Goal: Find contact information: Find contact information

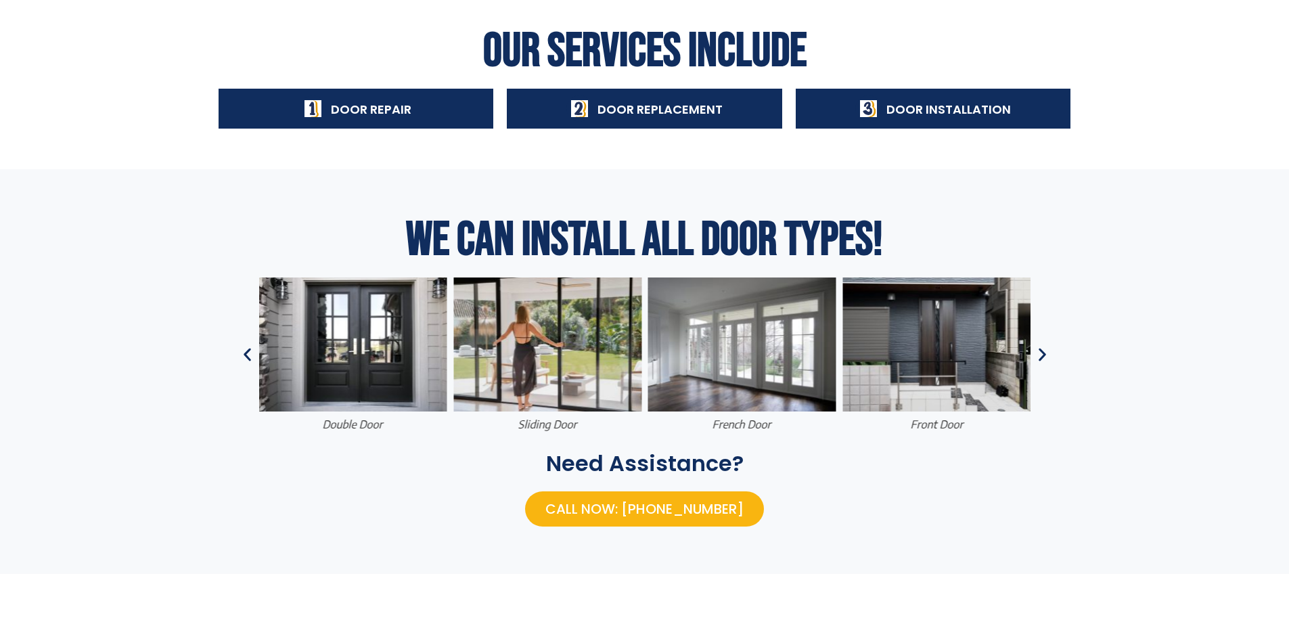
scroll to position [474, 0]
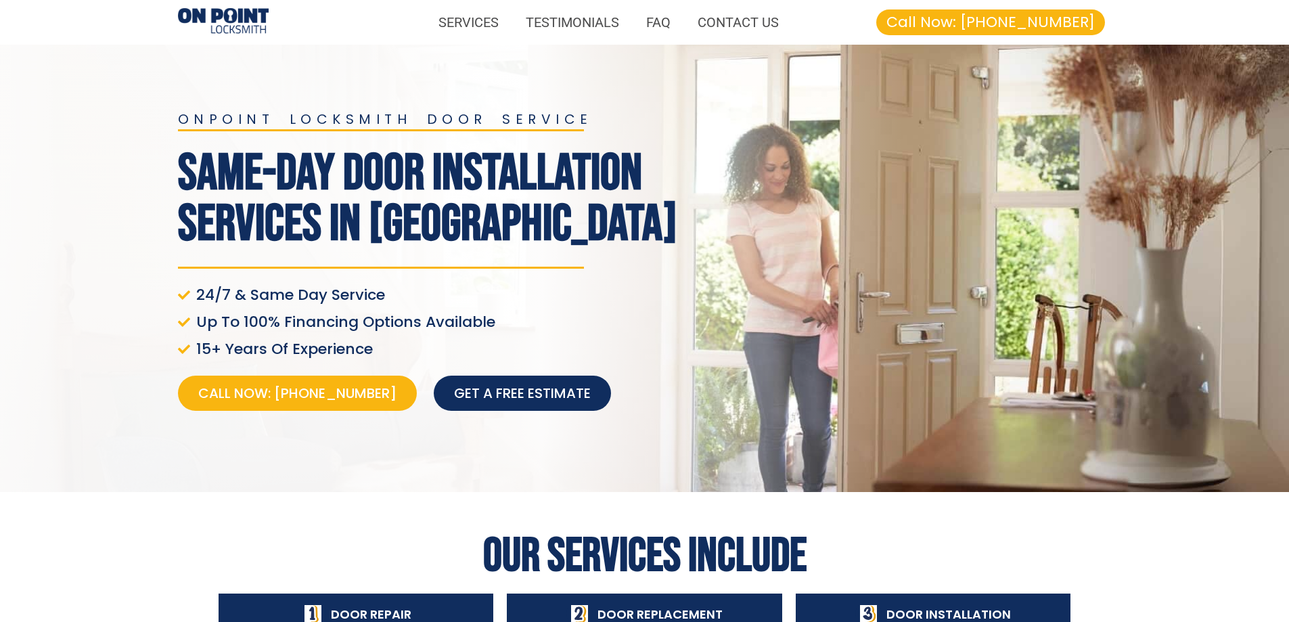
drag, startPoint x: 175, startPoint y: 17, endPoint x: 182, endPoint y: 14, distance: 7.6
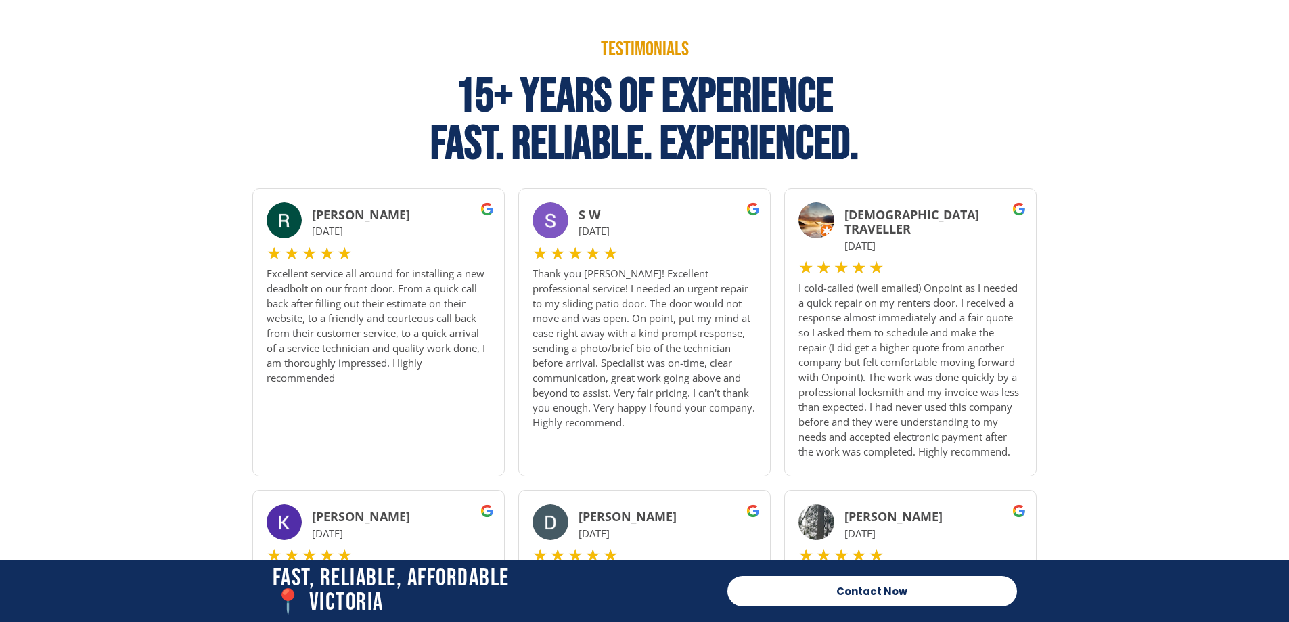
scroll to position [947, 0]
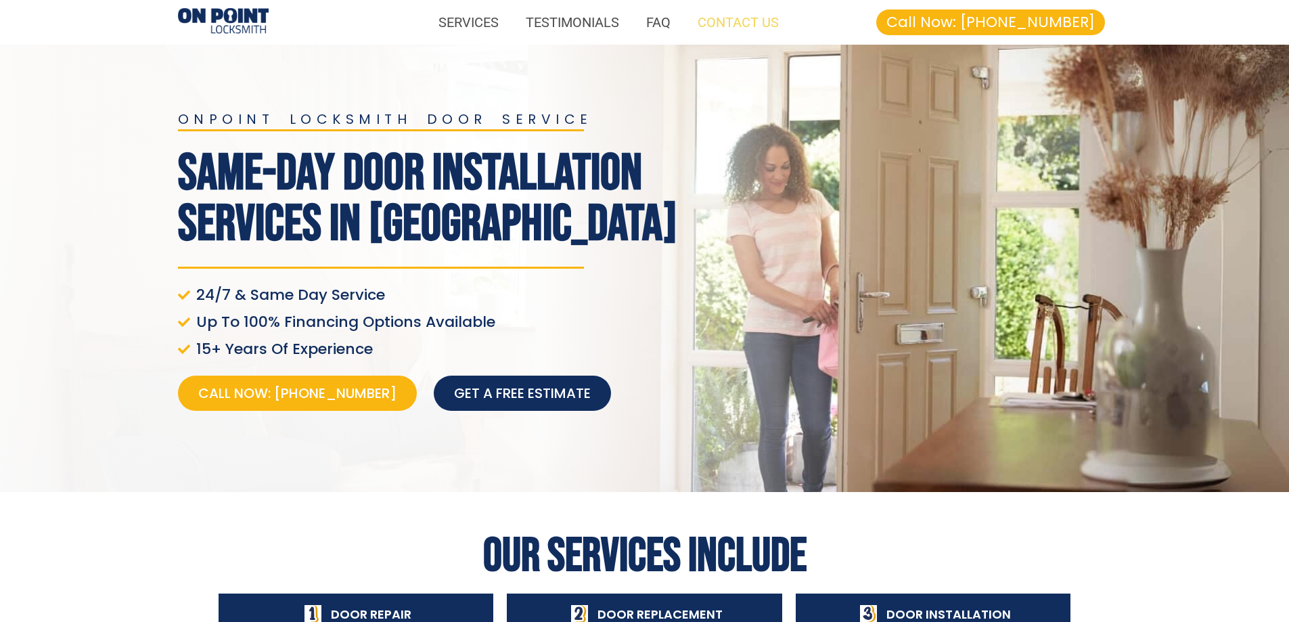
click at [727, 23] on link "CONTACT US" at bounding box center [738, 22] width 108 height 31
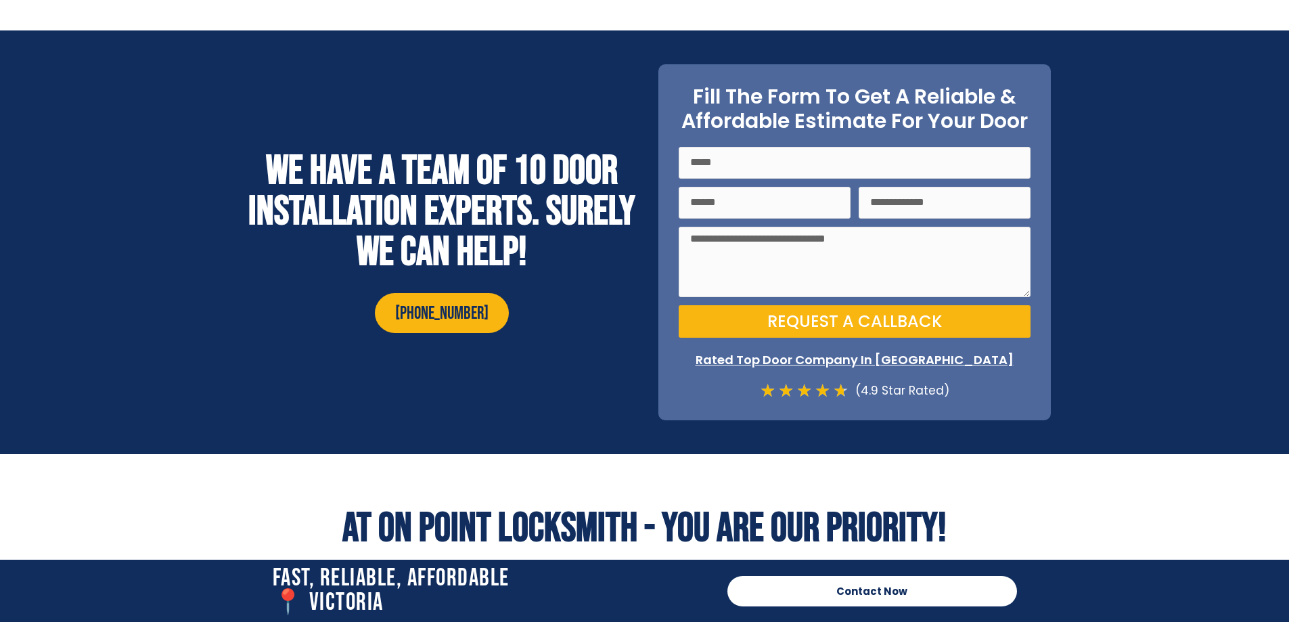
scroll to position [5718, 0]
